Goal: Find specific page/section: Find specific page/section

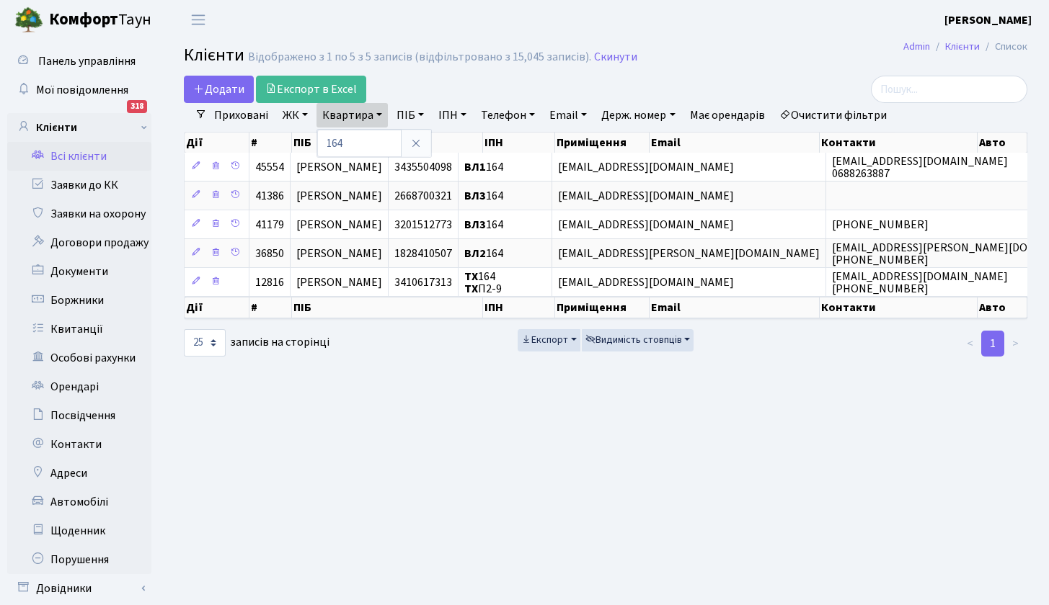
select select
select select "25"
type input "11"
click at [284, 112] on link "ЖК" at bounding box center [295, 115] width 37 height 25
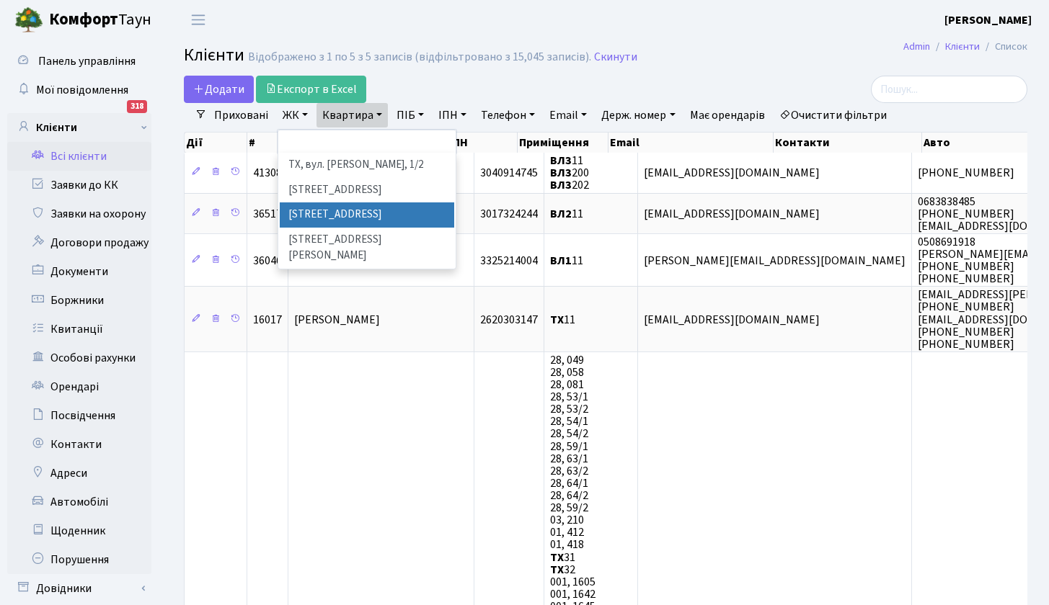
click at [329, 210] on li "[STREET_ADDRESS]" at bounding box center [367, 215] width 174 height 25
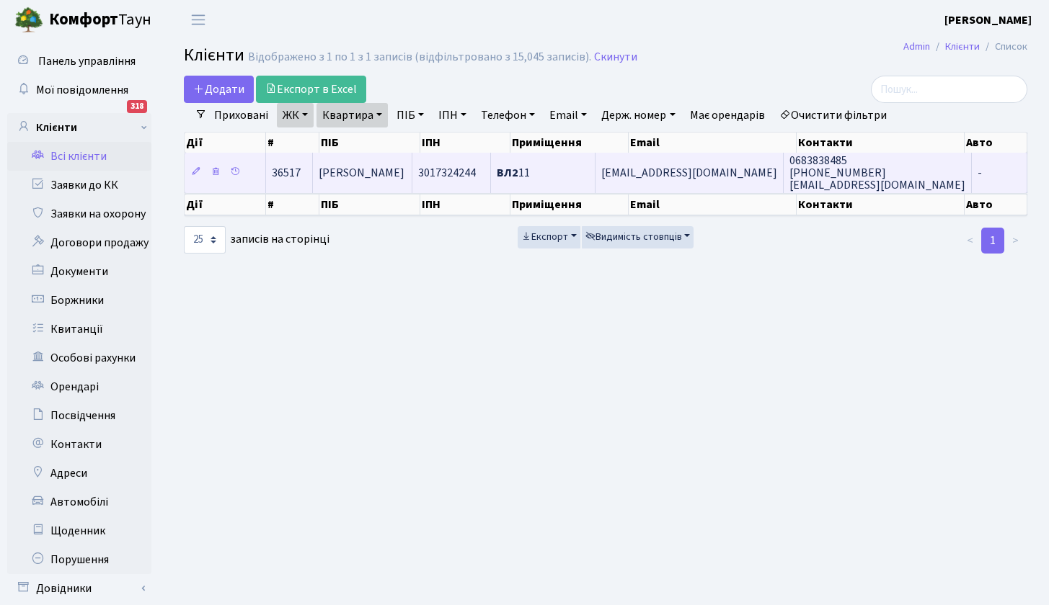
click at [355, 174] on span "[PERSON_NAME]" at bounding box center [362, 173] width 86 height 16
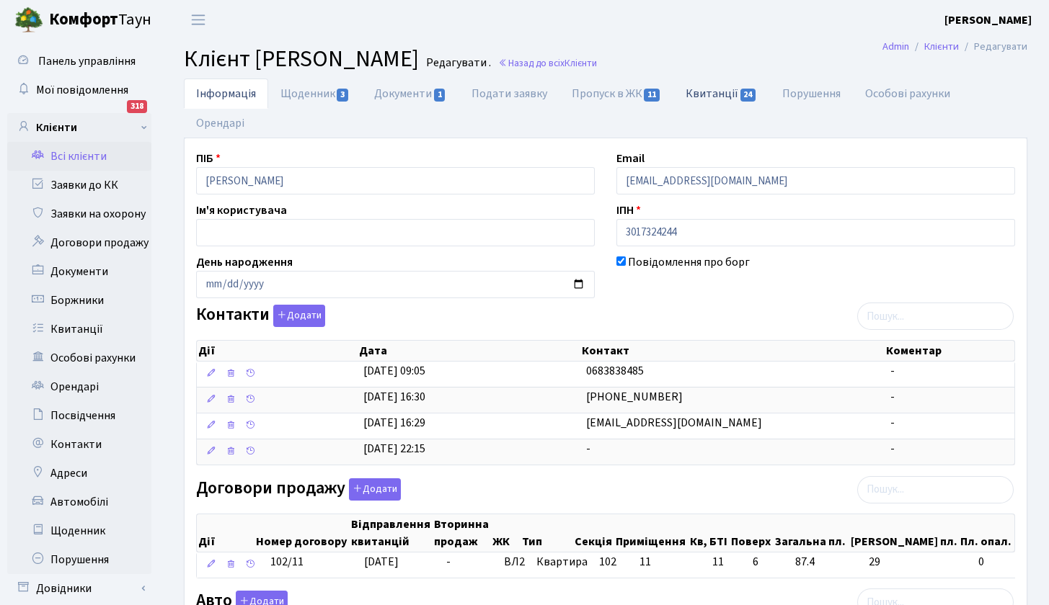
click at [730, 90] on link "Квитанції 24" at bounding box center [721, 94] width 96 height 30
select select "25"
